Goal: Information Seeking & Learning: Learn about a topic

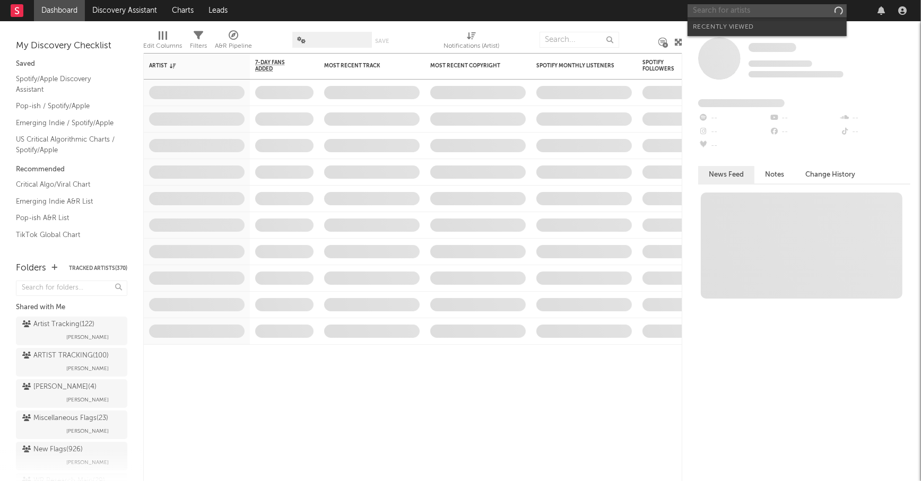
click at [715, 16] on input "text" at bounding box center [766, 10] width 159 height 13
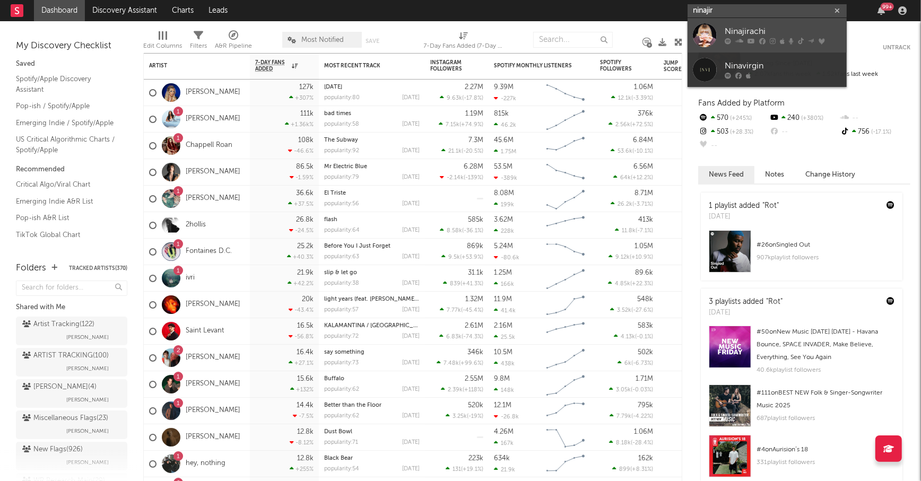
type input "ninajir"
click at [752, 27] on div "Ninajirachi" at bounding box center [782, 31] width 117 height 13
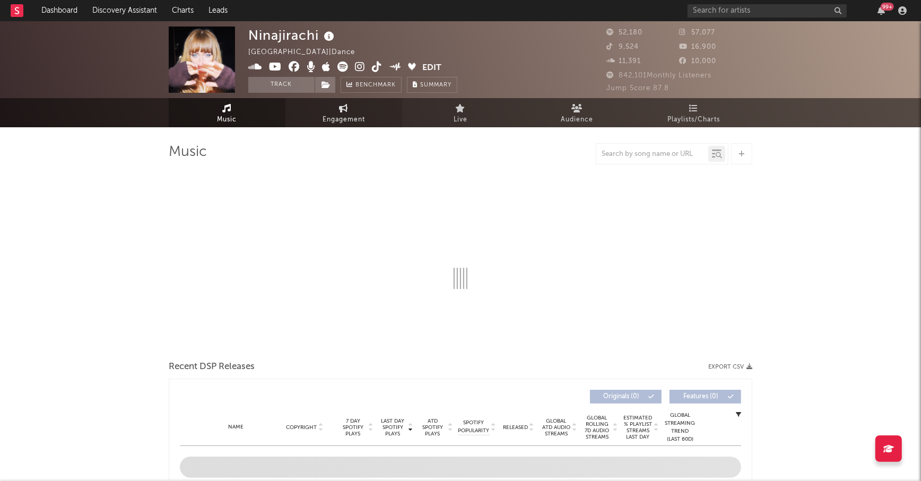
select select "6m"
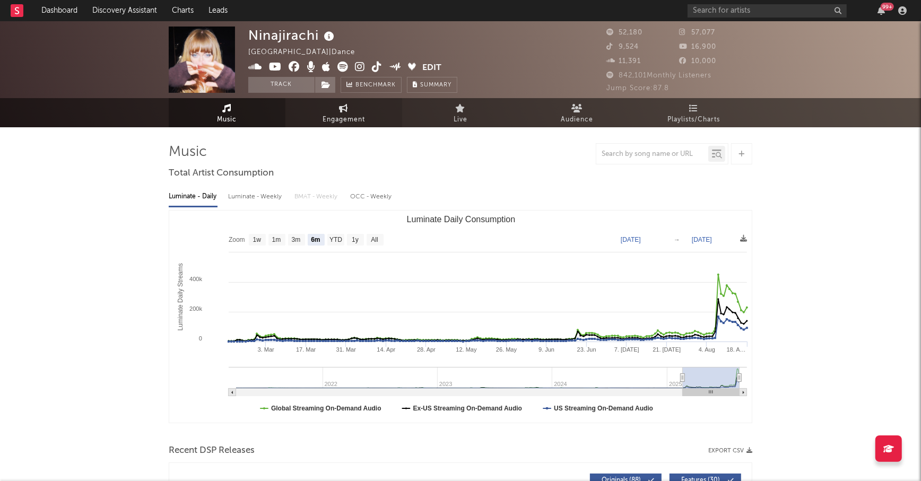
click at [336, 106] on link "Engagement" at bounding box center [343, 112] width 117 height 29
select select "1w"
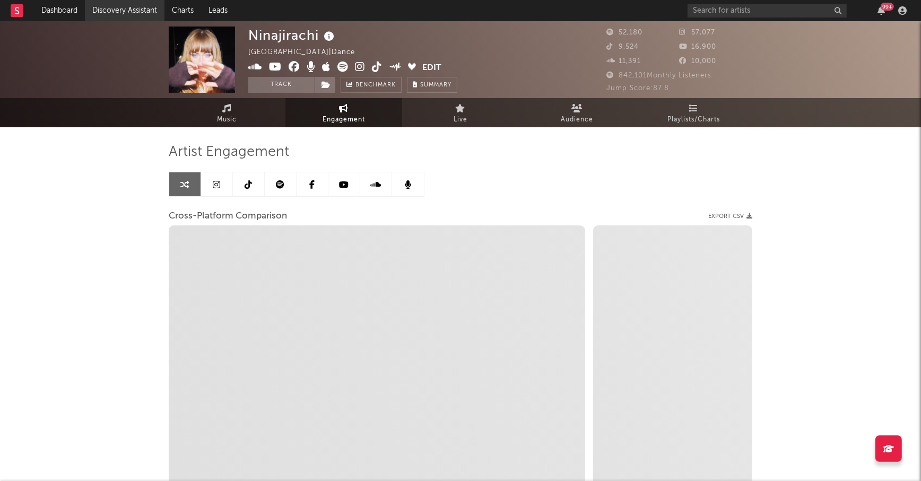
click at [143, 8] on link "Discovery Assistant" at bounding box center [125, 10] width 80 height 21
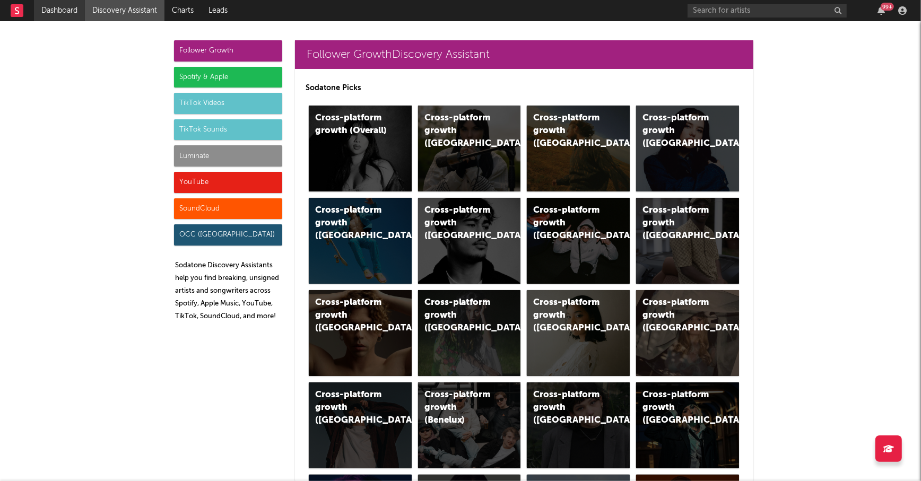
click at [66, 9] on link "Dashboard" at bounding box center [59, 10] width 51 height 21
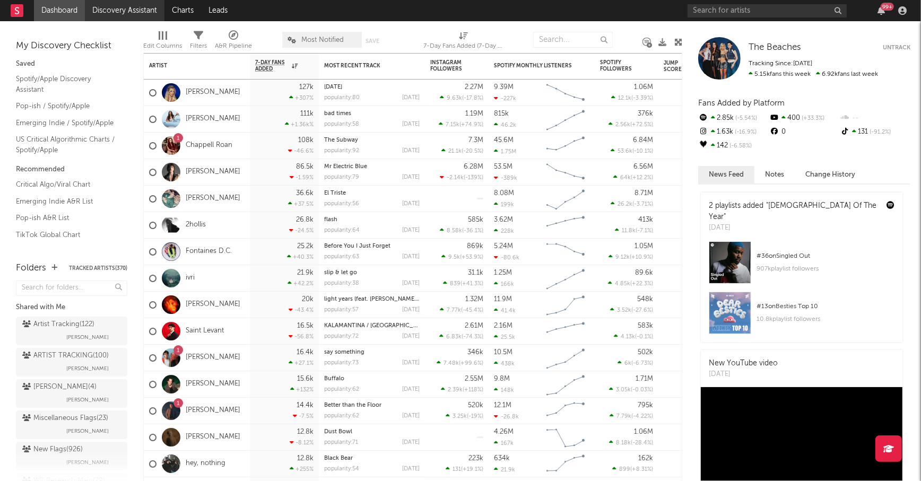
click at [136, 9] on link "Discovery Assistant" at bounding box center [125, 10] width 80 height 21
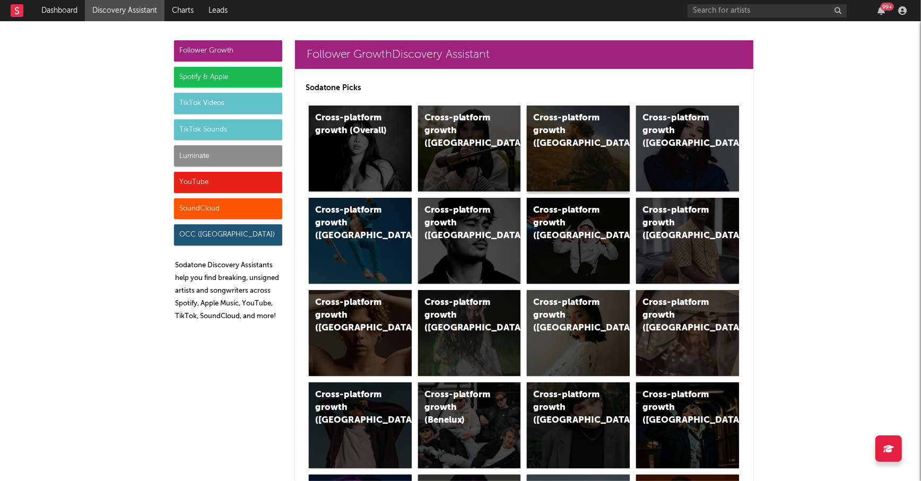
click at [571, 156] on div "Cross-platform growth ([GEOGRAPHIC_DATA])" at bounding box center [578, 149] width 103 height 86
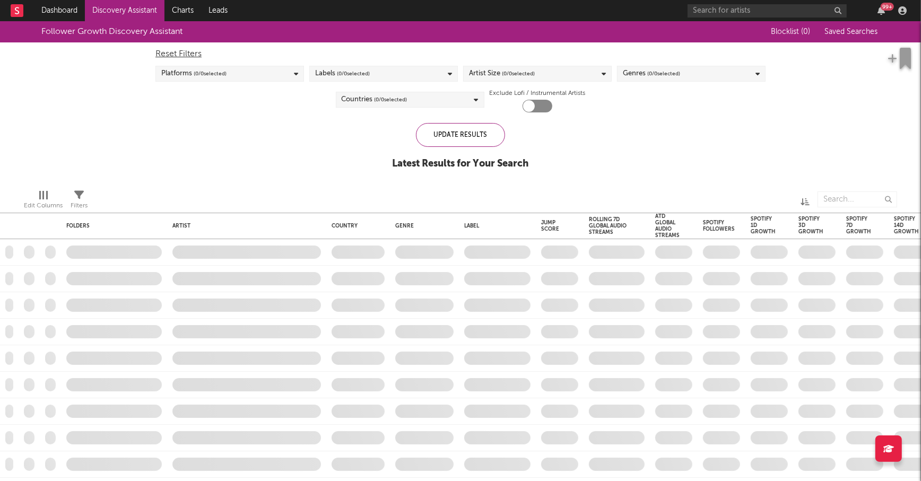
checkbox input "true"
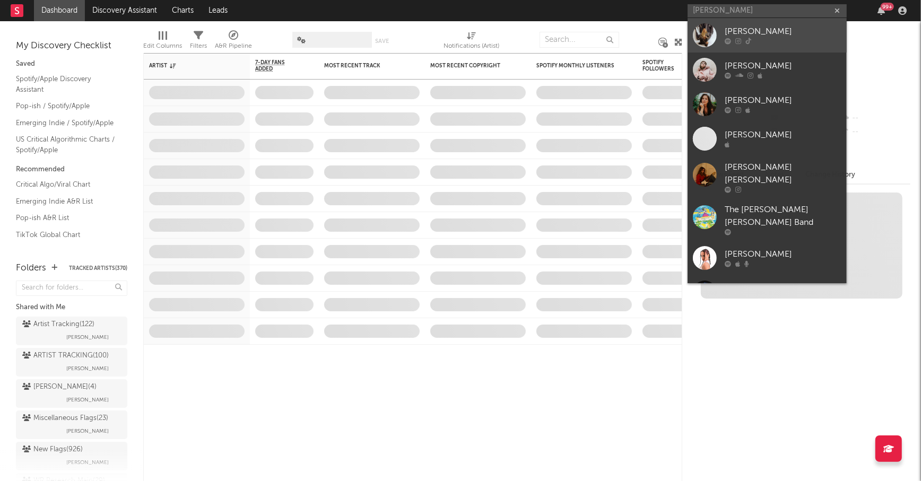
click at [743, 27] on div "fliss" at bounding box center [782, 31] width 117 height 13
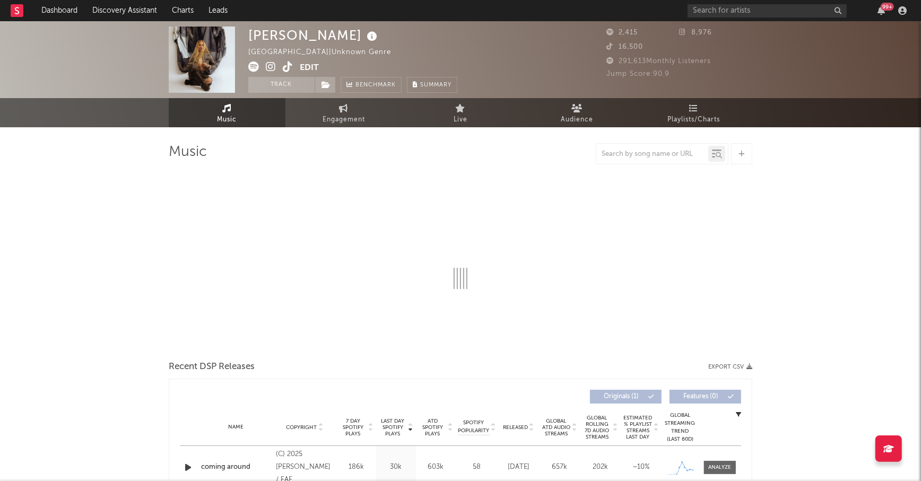
select select "1w"
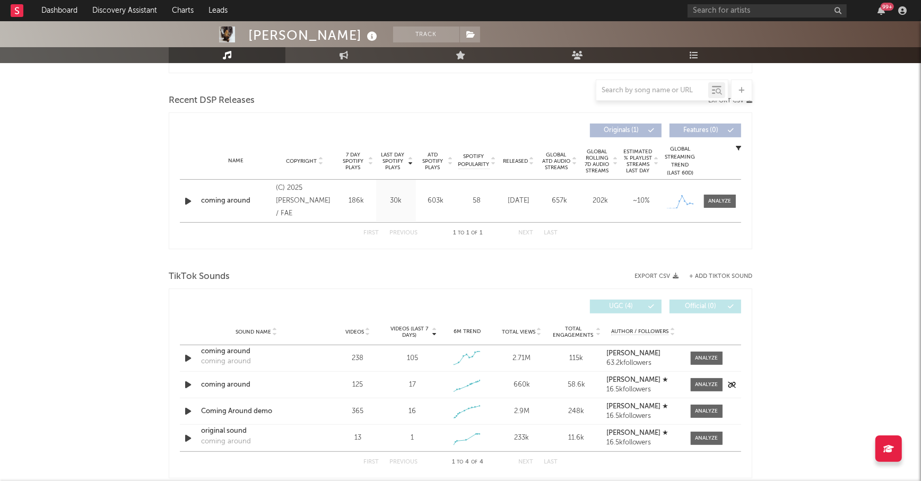
scroll to position [349, 0]
click at [726, 205] on span at bounding box center [720, 202] width 32 height 13
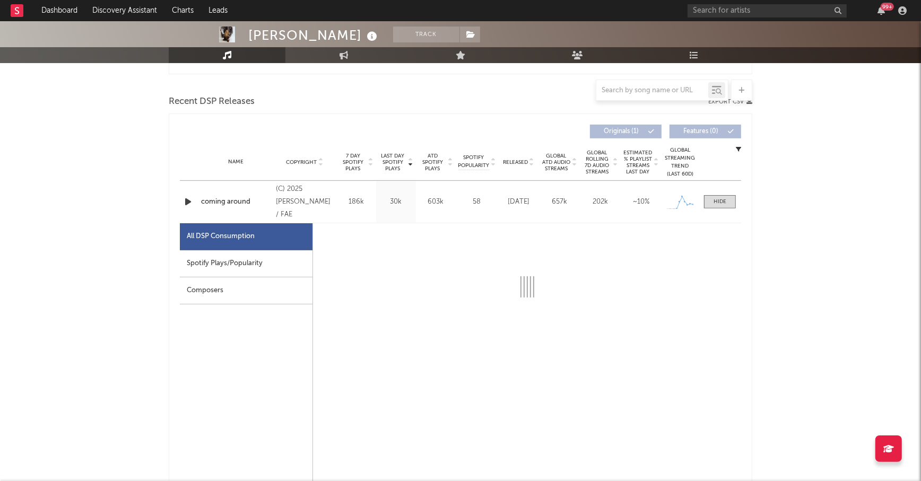
select select "1w"
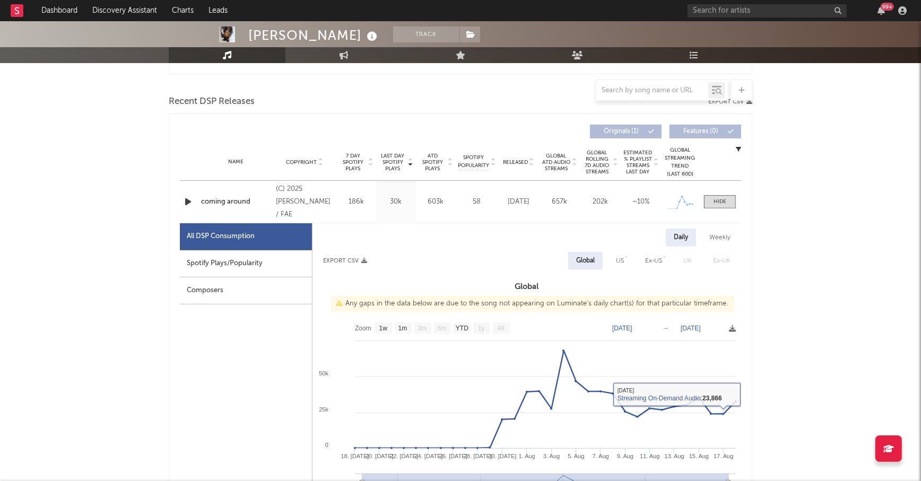
click at [622, 266] on div "US" at bounding box center [620, 261] width 24 height 18
select select "1w"
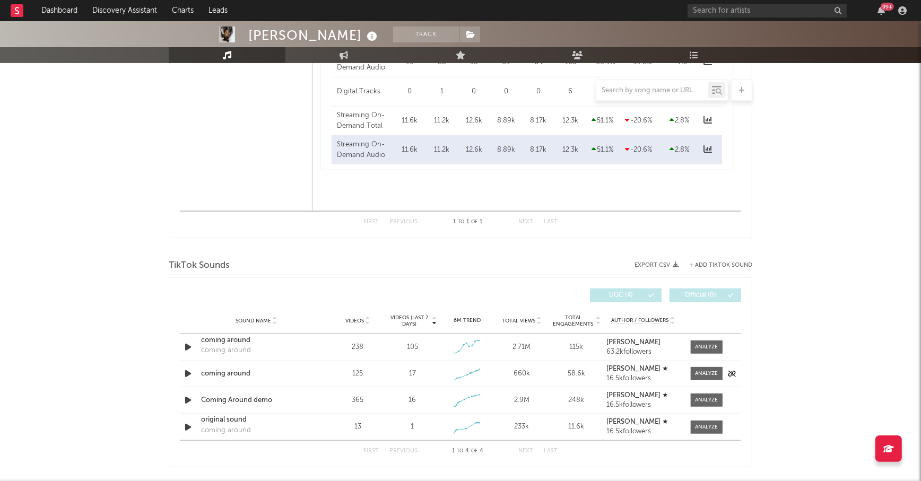
scroll to position [1001, 0]
